Goal: Task Accomplishment & Management: Complete application form

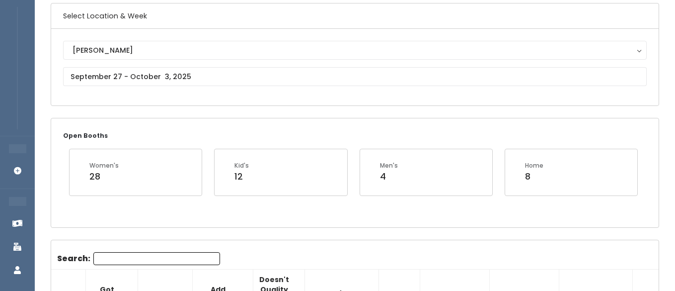
scroll to position [72, 0]
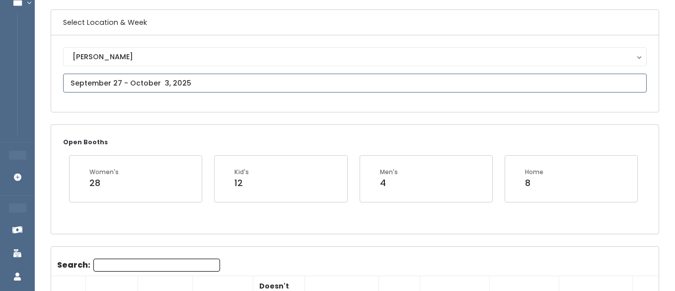
click at [150, 78] on input "text" at bounding box center [354, 82] width 583 height 19
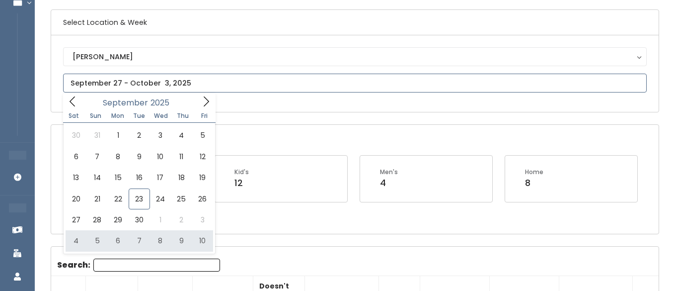
type input "[DATE] to [DATE]"
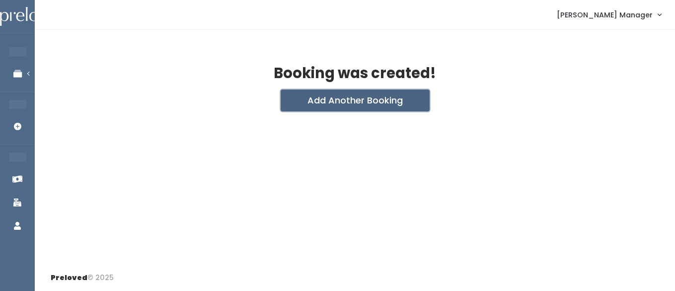
click at [306, 105] on button "Add Another Booking" at bounding box center [355, 100] width 149 height 22
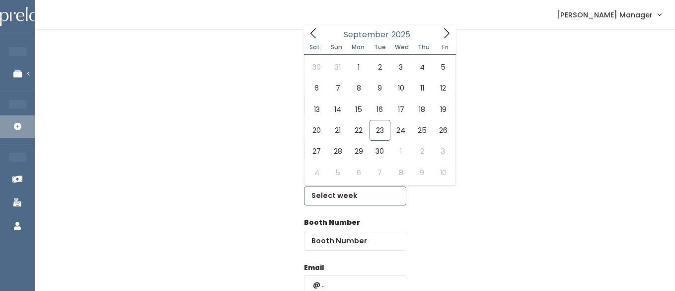
click at [341, 196] on input "text" at bounding box center [355, 195] width 102 height 19
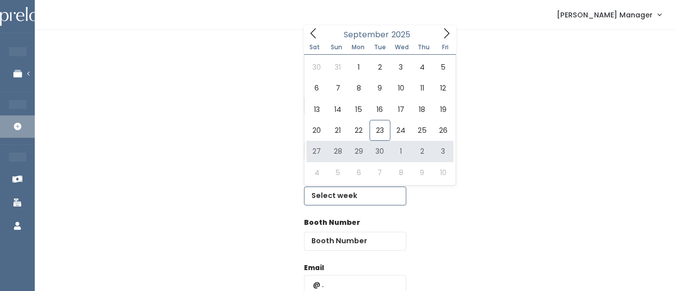
type input "[DATE] to [DATE]"
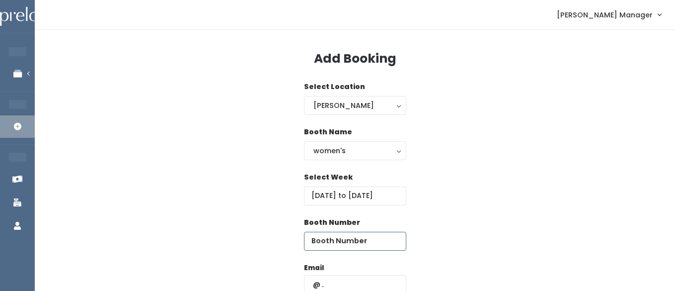
click at [370, 239] on input "number" at bounding box center [355, 240] width 102 height 19
type input "45"
click at [354, 279] on input "text" at bounding box center [355, 284] width 102 height 19
paste input "caseysnis@gmail.com"
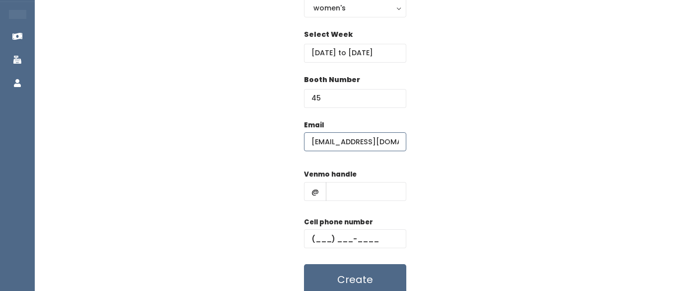
scroll to position [181, 0]
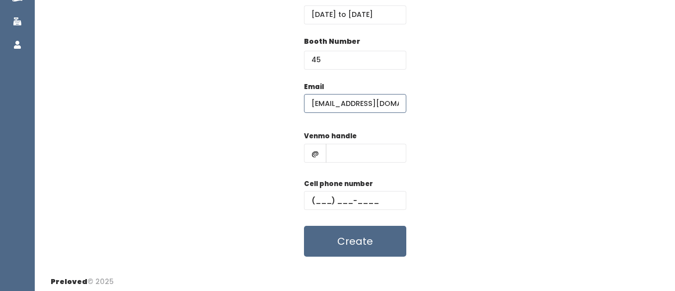
type input "caseysnis@gmail.com"
click at [346, 151] on input "text" at bounding box center [366, 153] width 80 height 19
type input "hhhh"
click at [344, 210] on div "Cell phone number" at bounding box center [355, 198] width 102 height 40
click at [344, 191] on input "text" at bounding box center [355, 200] width 102 height 19
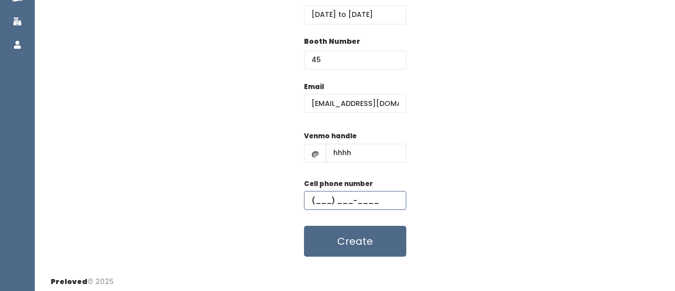
type input "(555) 555-5555"
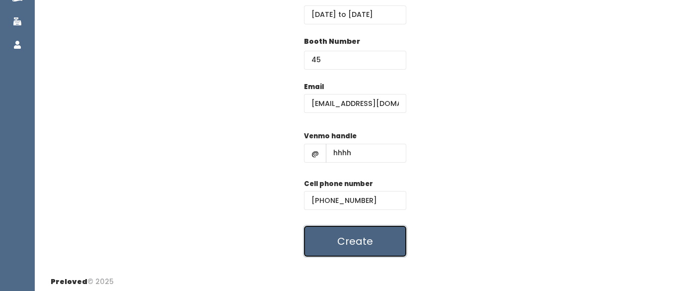
click at [338, 255] on button "Create" at bounding box center [355, 240] width 102 height 31
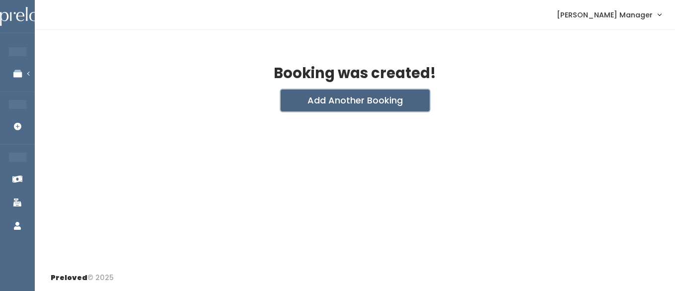
click at [315, 102] on button "Add Another Booking" at bounding box center [355, 100] width 149 height 22
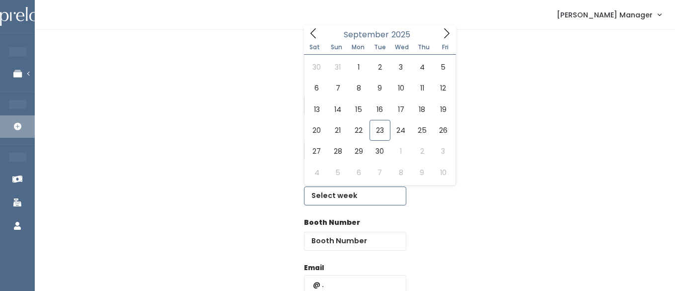
click at [342, 195] on input "text" at bounding box center [355, 195] width 102 height 19
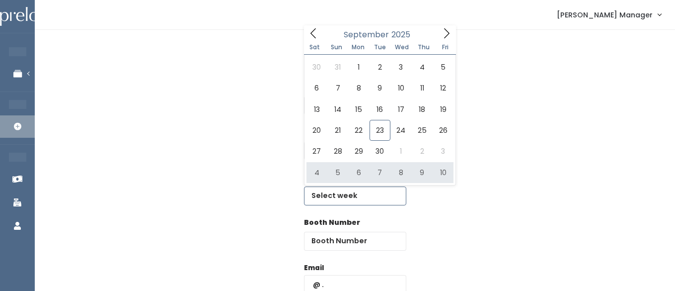
type input "October 4 to October 10"
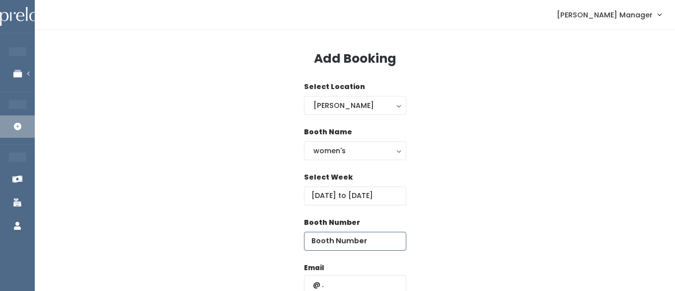
click at [382, 248] on input "number" at bounding box center [355, 240] width 102 height 19
type input "45"
click at [356, 285] on input "text" at bounding box center [355, 284] width 102 height 19
paste input "caseysnis@gmail.com"
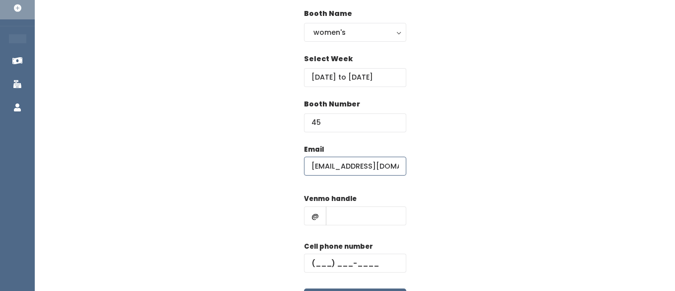
scroll to position [121, 0]
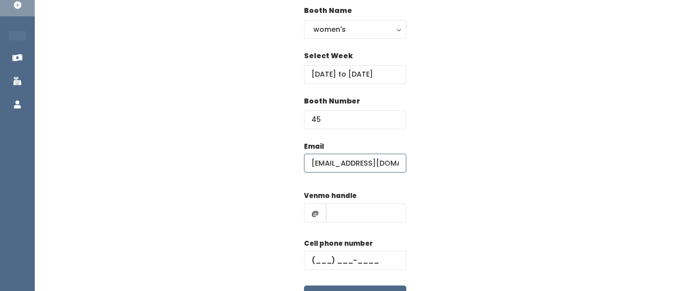
type input "caseysnis@gmail.com"
click at [346, 216] on input "text" at bounding box center [366, 212] width 80 height 19
type input "hhhh"
click at [320, 249] on div "Cell phone number" at bounding box center [355, 258] width 102 height 40
click at [322, 260] on input "text" at bounding box center [355, 259] width 102 height 19
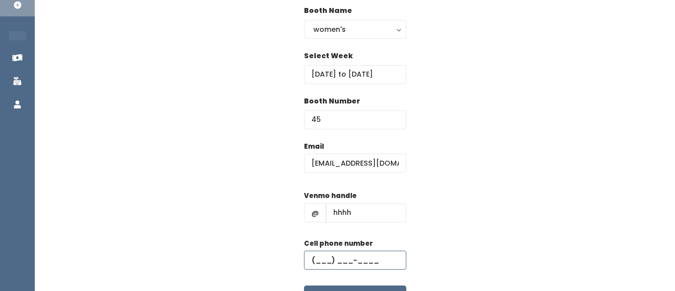
type input "(555) 555-5555"
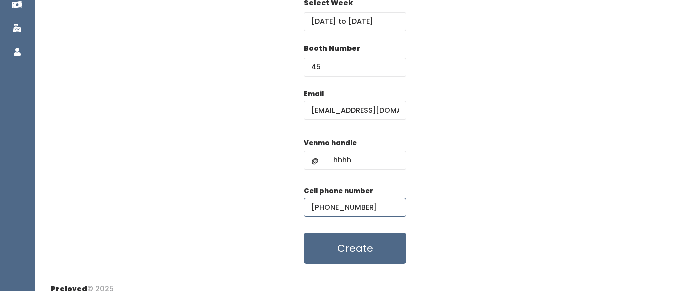
scroll to position [185, 0]
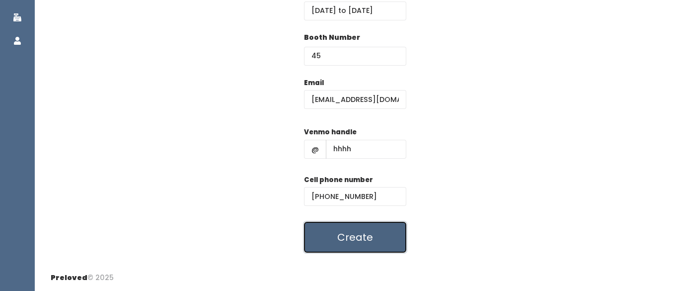
click at [356, 233] on button "Create" at bounding box center [355, 236] width 102 height 31
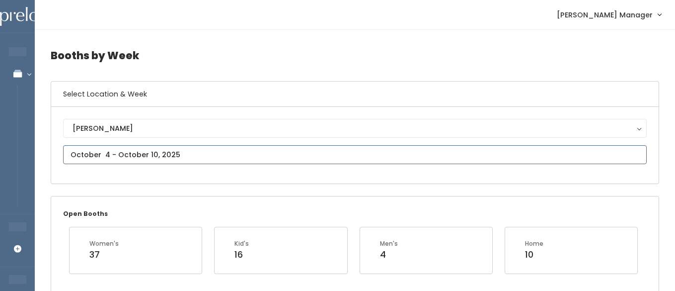
click at [103, 153] on input "text" at bounding box center [354, 154] width 583 height 19
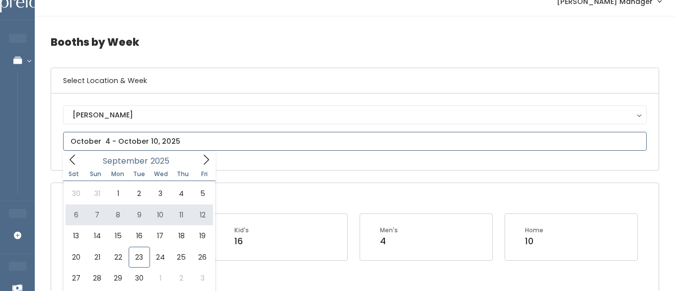
scroll to position [29, 0]
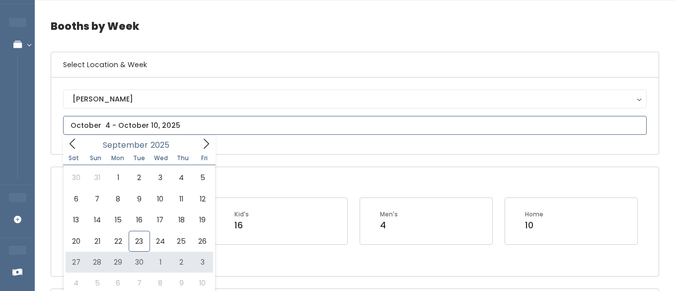
type input "September 27 to October 3"
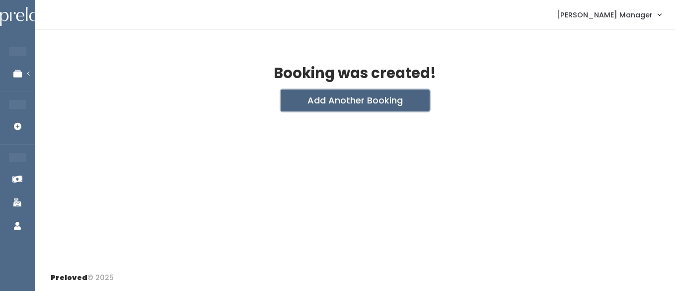
click at [323, 105] on button "Add Another Booking" at bounding box center [355, 100] width 149 height 22
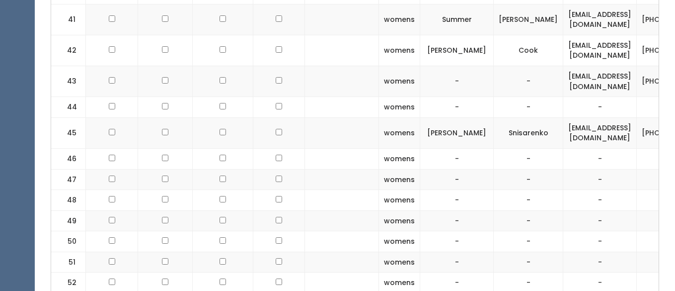
scroll to position [0, 42]
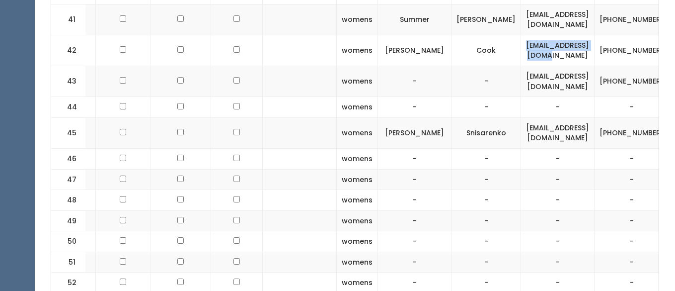
drag, startPoint x: 620, startPoint y: 54, endPoint x: 538, endPoint y: 48, distance: 82.1
click at [538, 48] on td "cookiez4@hotmail.com" at bounding box center [557, 50] width 73 height 31
copy td "[EMAIL_ADDRESS][DOMAIN_NAME]"
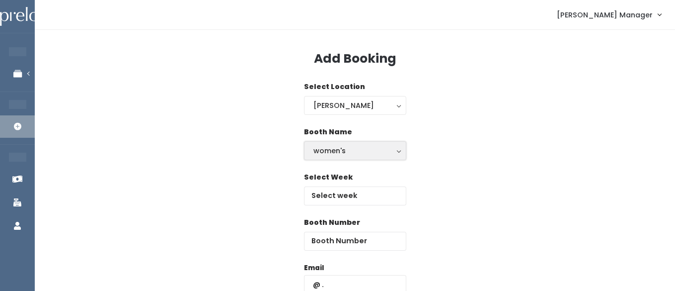
click at [324, 157] on button "women's" at bounding box center [355, 150] width 102 height 19
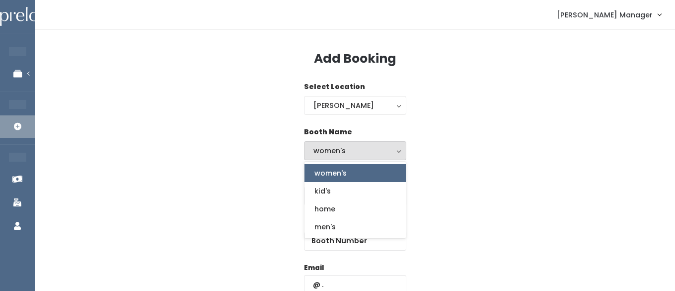
click at [468, 157] on div "Booth Name women's kid's home men's women's women's kid's home men's" at bounding box center [355, 149] width 608 height 45
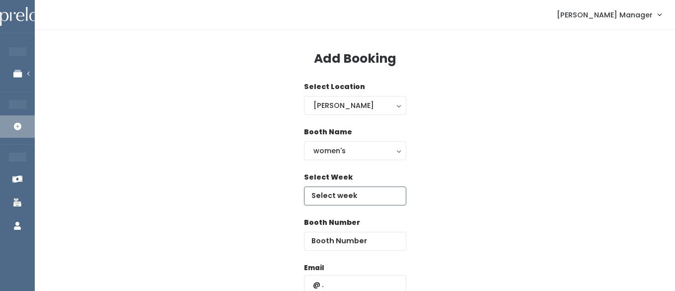
click at [351, 199] on input "text" at bounding box center [355, 195] width 102 height 19
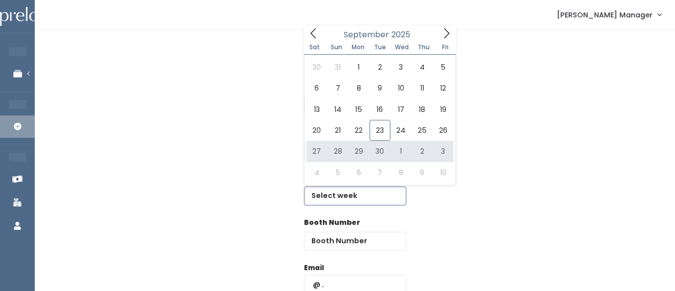
type input "[DATE] to [DATE]"
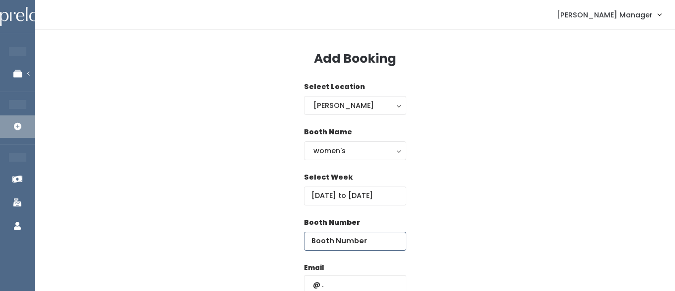
click at [382, 246] on input "number" at bounding box center [355, 240] width 102 height 19
type input "51"
click at [356, 275] on input "text" at bounding box center [355, 284] width 102 height 19
paste input "[EMAIL_ADDRESS][DOMAIN_NAME]"
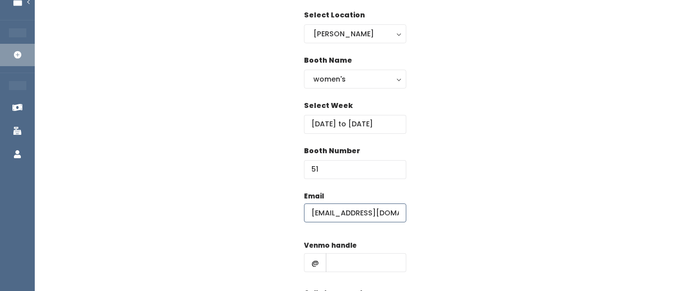
scroll to position [79, 0]
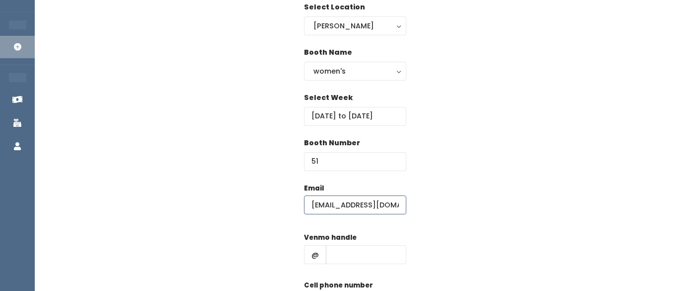
type input "[EMAIL_ADDRESS][DOMAIN_NAME]"
click at [342, 245] on input "text" at bounding box center [366, 254] width 80 height 19
type input "hhhh"
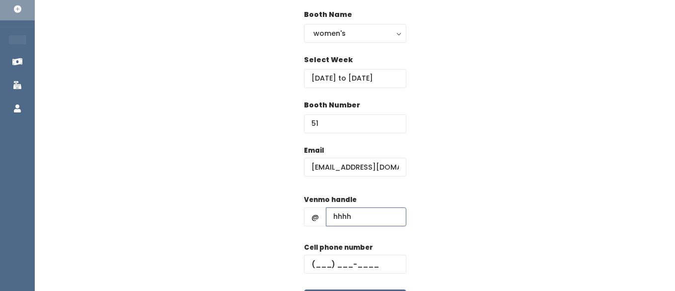
scroll to position [123, 0]
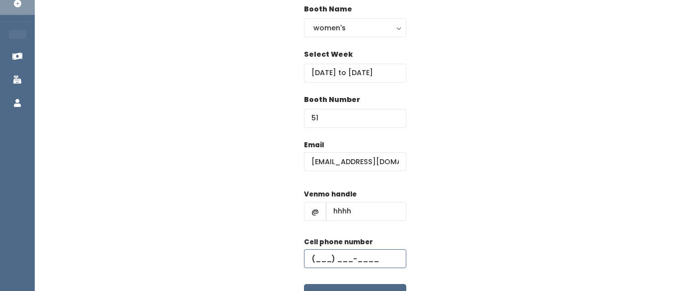
click at [358, 251] on input "text" at bounding box center [355, 258] width 102 height 19
type input "[PHONE_NUMBER]"
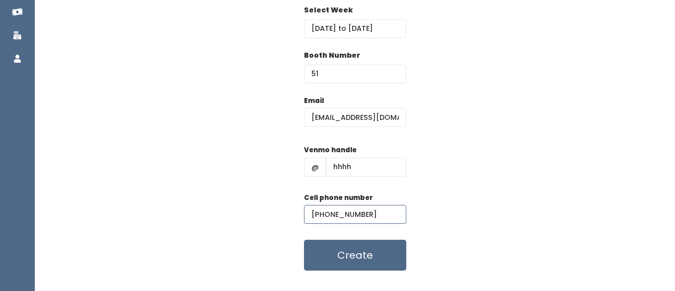
scroll to position [180, 0]
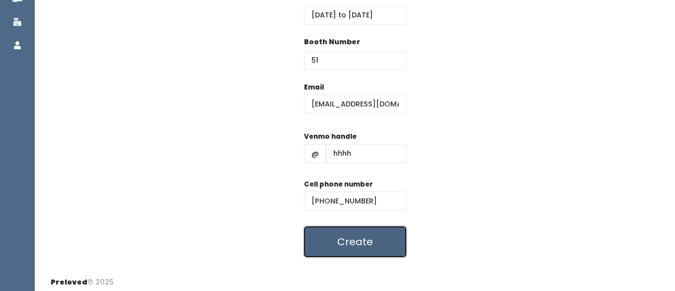
click at [332, 243] on button "Create" at bounding box center [355, 241] width 102 height 31
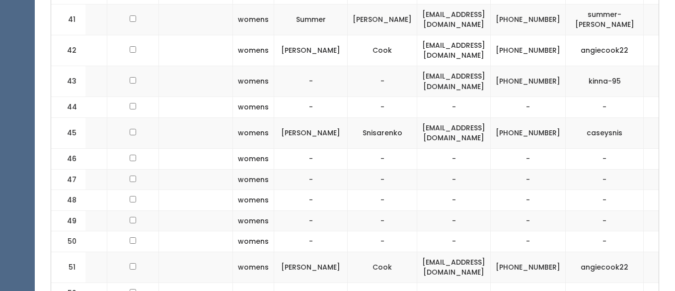
scroll to position [0, 149]
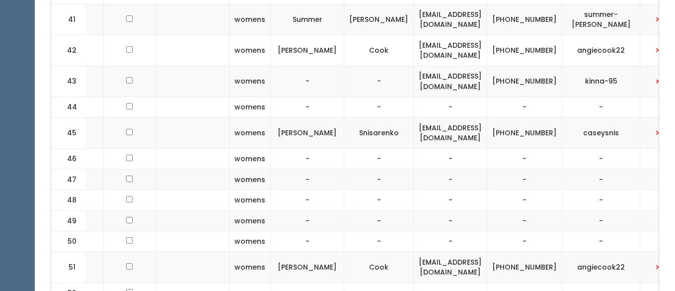
click at [648, 50] on td at bounding box center [661, 50] width 43 height 31
click at [653, 50] on button "button" at bounding box center [658, 50] width 13 height 13
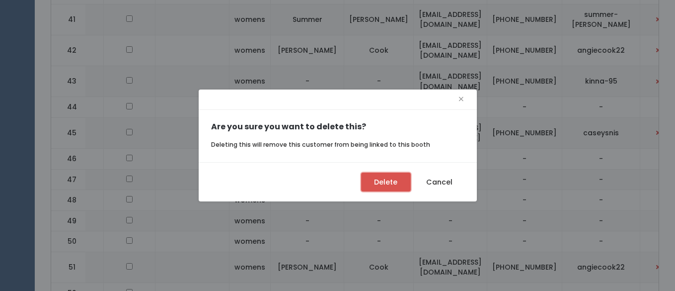
click at [382, 183] on button "Delete" at bounding box center [386, 181] width 50 height 19
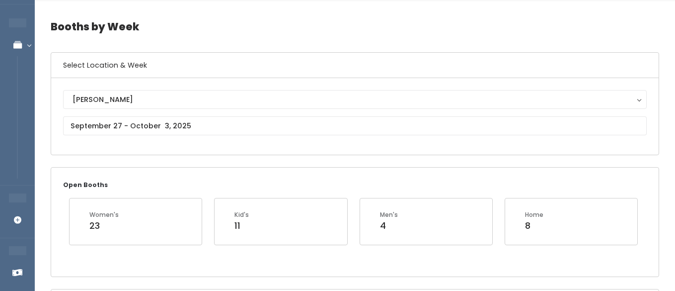
scroll to position [25, 0]
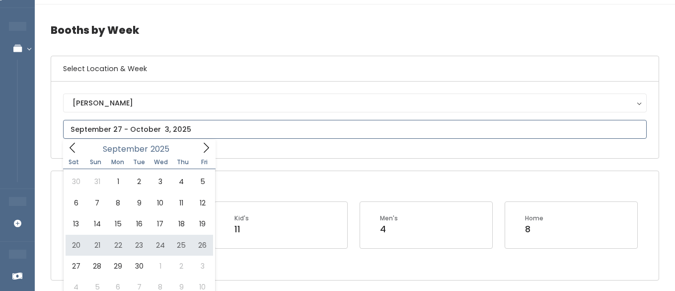
type input "September 20 to September 26"
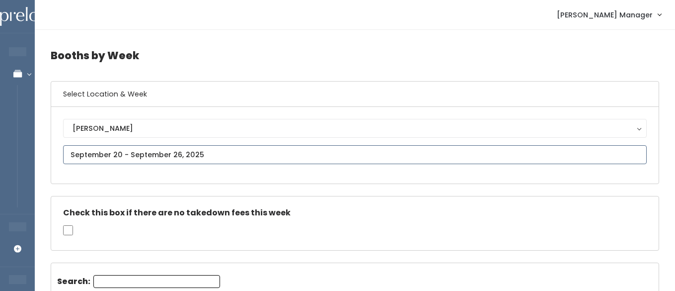
click at [143, 156] on input "text" at bounding box center [354, 154] width 583 height 19
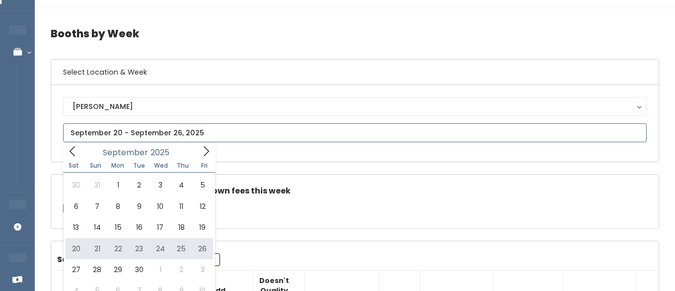
scroll to position [26, 0]
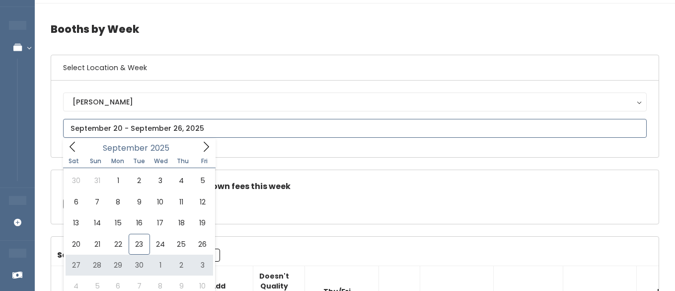
type input "[DATE] to [DATE]"
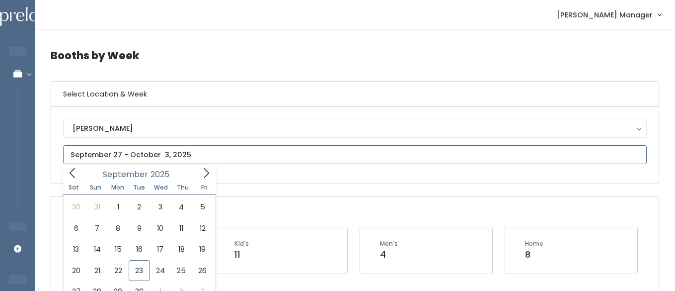
click at [69, 162] on input "text" at bounding box center [354, 154] width 583 height 19
click at [72, 169] on icon at bounding box center [72, 172] width 11 height 11
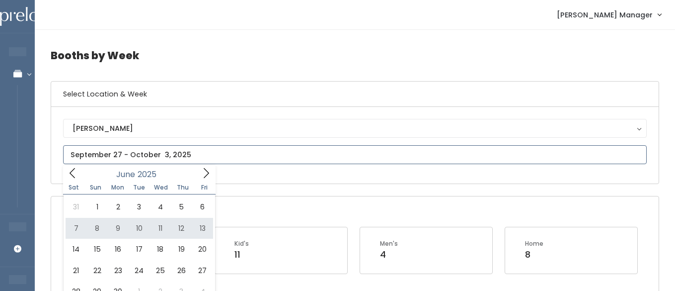
type input "June 7 to June 13"
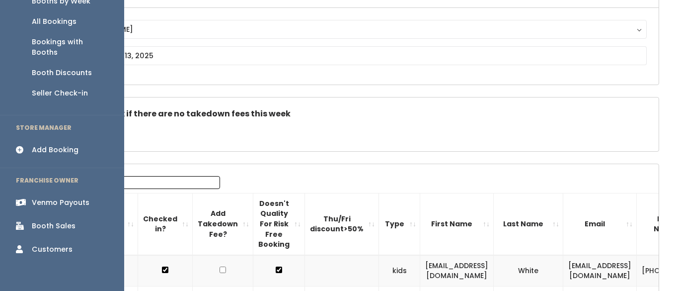
scroll to position [111, 0]
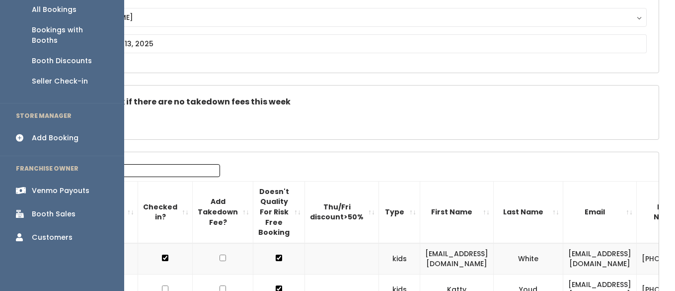
click at [55, 209] on div "Booth Sales" at bounding box center [54, 214] width 44 height 10
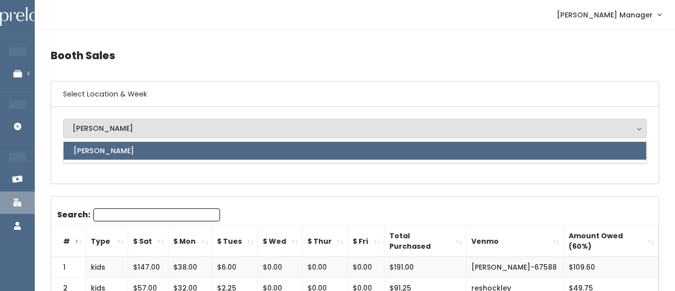
click at [98, 166] on div "[PERSON_NAME]" at bounding box center [354, 145] width 583 height 53
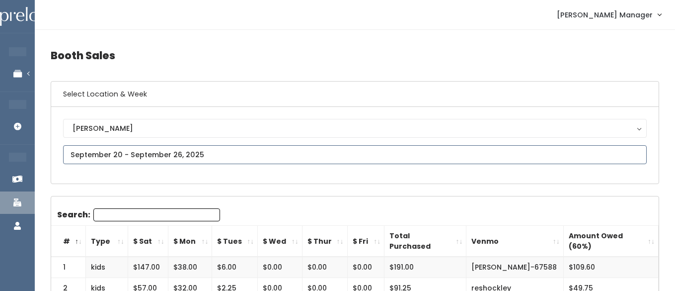
click at [87, 157] on input "text" at bounding box center [354, 154] width 583 height 19
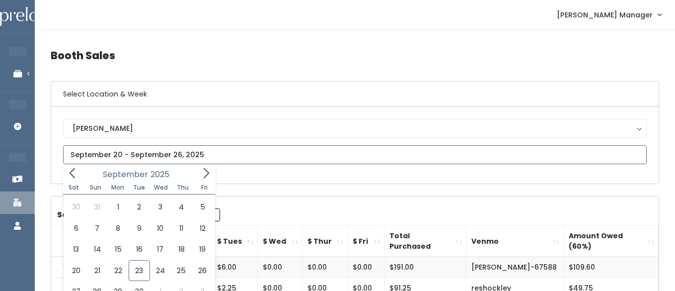
click at [76, 173] on icon at bounding box center [72, 172] width 11 height 11
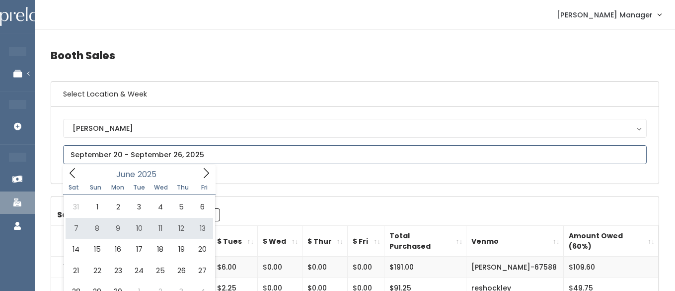
type input "[DATE] to [DATE]"
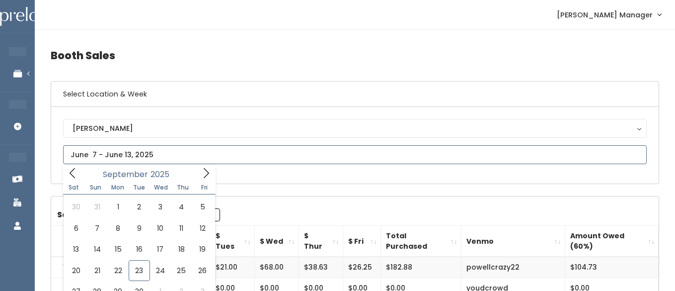
click at [83, 156] on input "text" at bounding box center [354, 154] width 583 height 19
click at [75, 171] on icon at bounding box center [72, 172] width 11 height 11
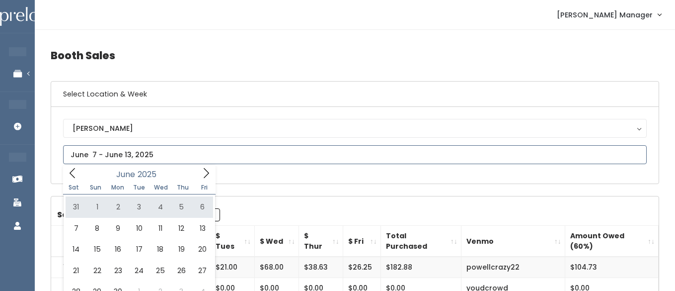
type input "May 31 to June 6"
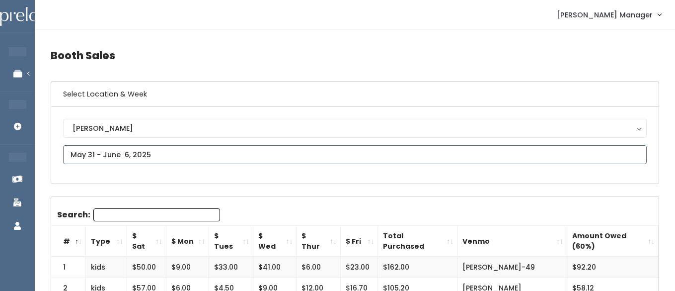
click at [119, 155] on input "text" at bounding box center [354, 154] width 583 height 19
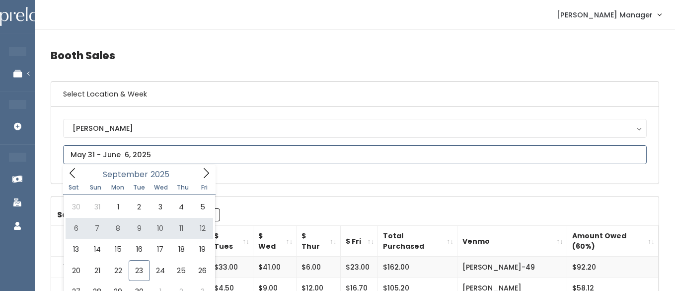
click at [69, 172] on icon at bounding box center [72, 172] width 11 height 11
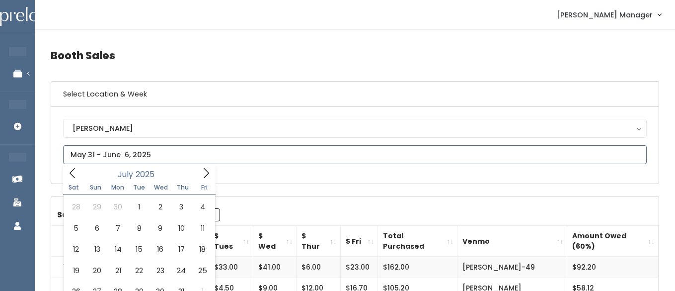
click at [69, 172] on icon at bounding box center [72, 172] width 11 height 11
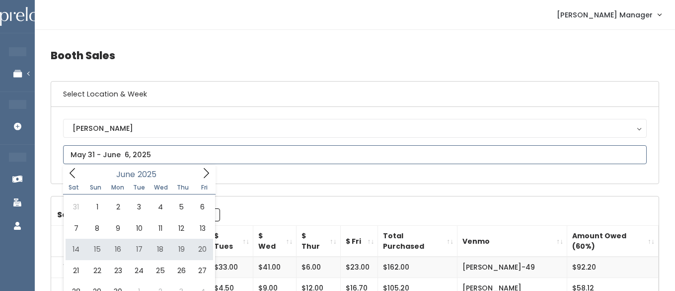
type input "[DATE] to [DATE]"
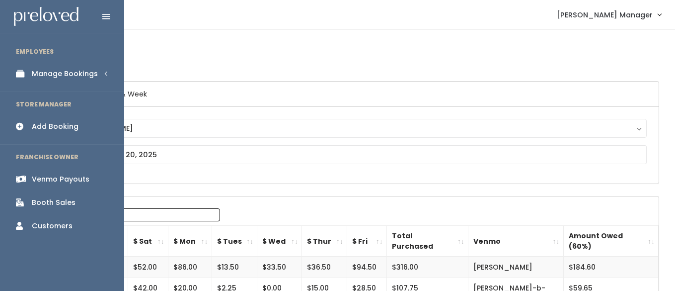
click at [47, 72] on div "Manage Bookings" at bounding box center [65, 74] width 66 height 10
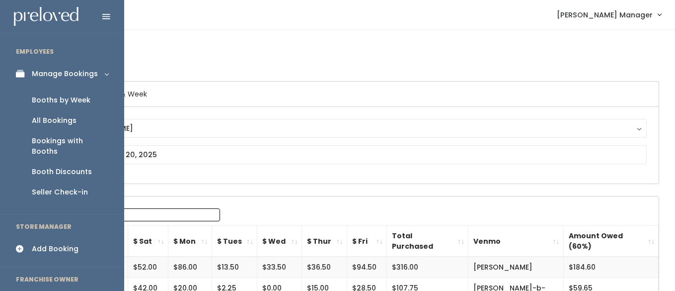
click at [46, 100] on div "Booths by Week" at bounding box center [61, 100] width 59 height 10
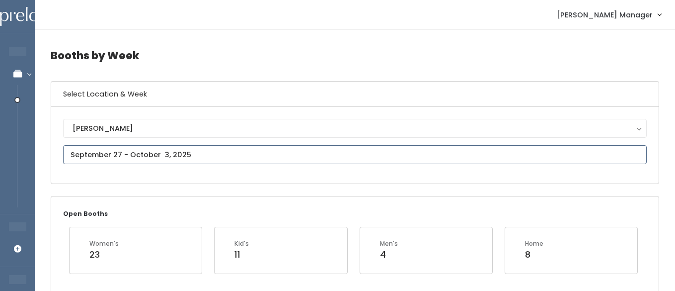
click at [108, 154] on input "text" at bounding box center [354, 154] width 583 height 19
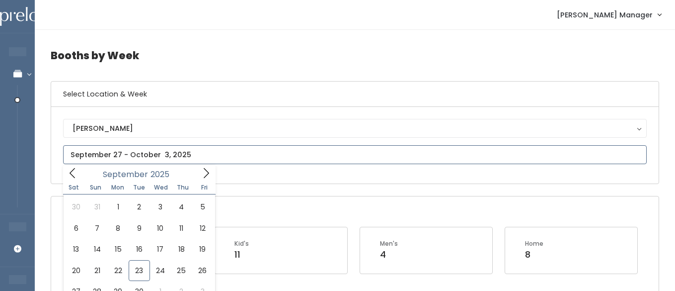
click at [73, 173] on icon at bounding box center [72, 172] width 11 height 11
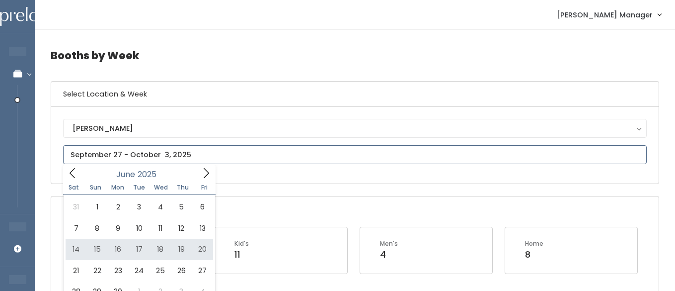
type input "[DATE] to [DATE]"
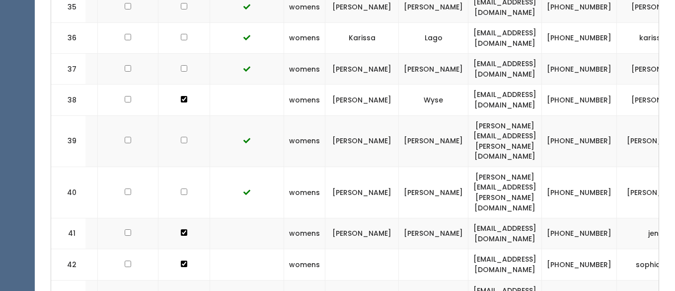
scroll to position [0, 101]
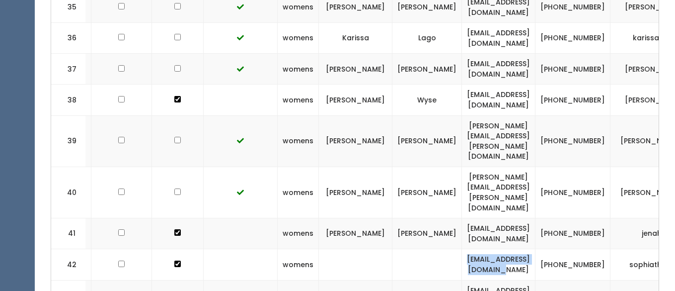
drag, startPoint x: 588, startPoint y: 143, endPoint x: 491, endPoint y: 143, distance: 96.8
click at [491, 249] on td "[EMAIL_ADDRESS][DOMAIN_NAME]" at bounding box center [498, 264] width 73 height 31
copy td "[EMAIL_ADDRESS][DOMAIN_NAME]"
